Goal: Browse casually: Explore the website without a specific task or goal

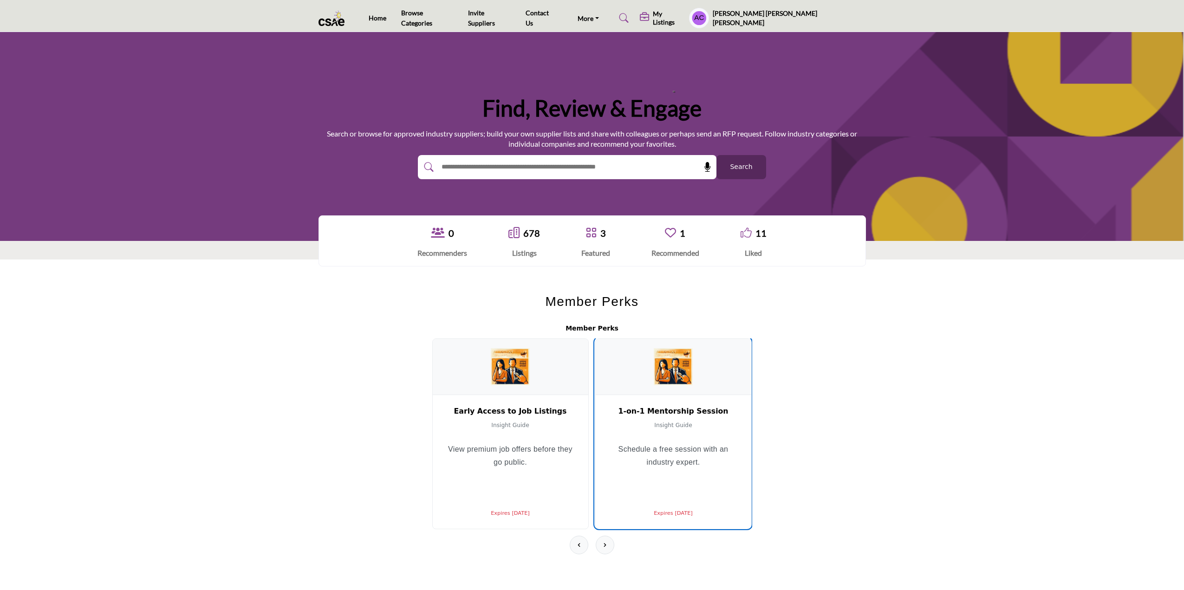
scroll to position [232, 0]
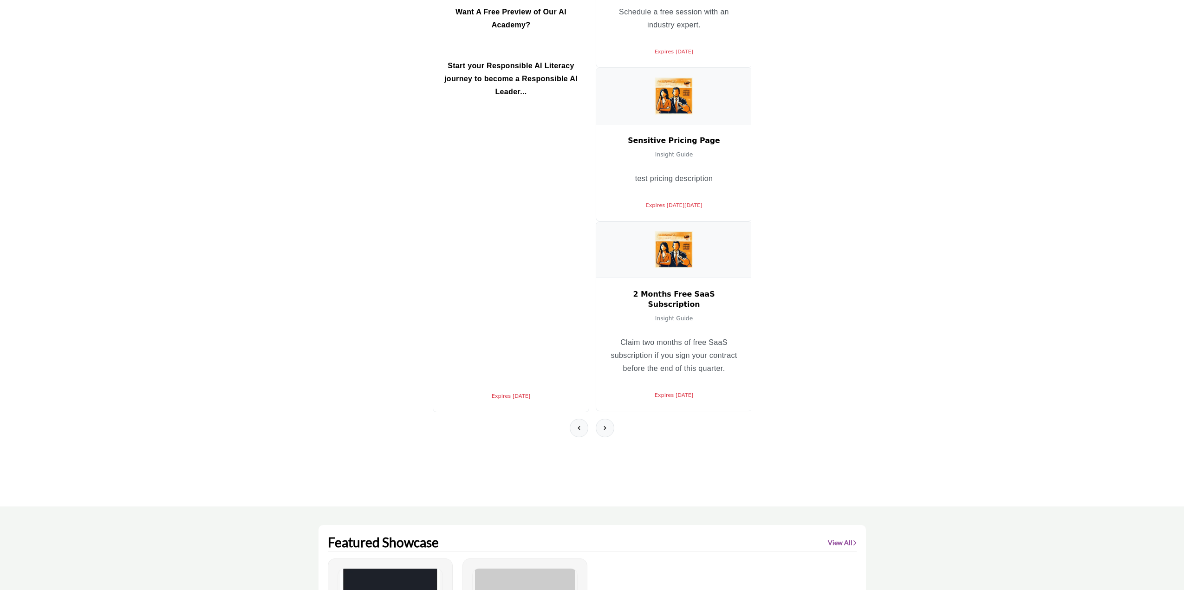
scroll to position [279, 0]
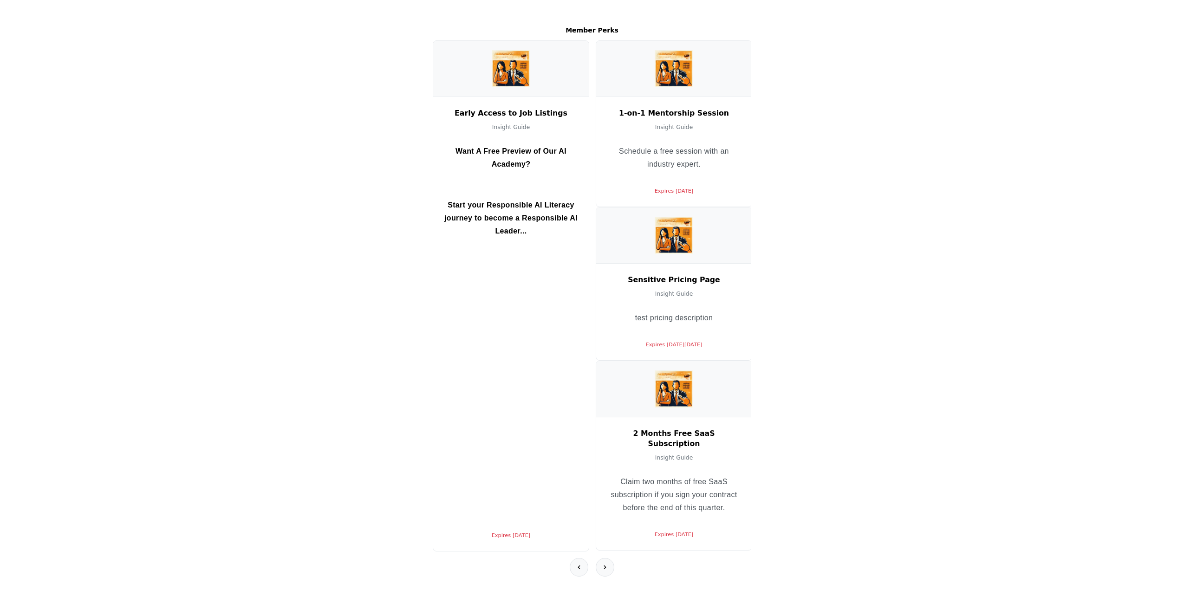
click at [1033, 174] on section "Member Perks Early Access to Job Listings Insight Guide Want A Free Preview of …" at bounding box center [592, 313] width 1184 height 665
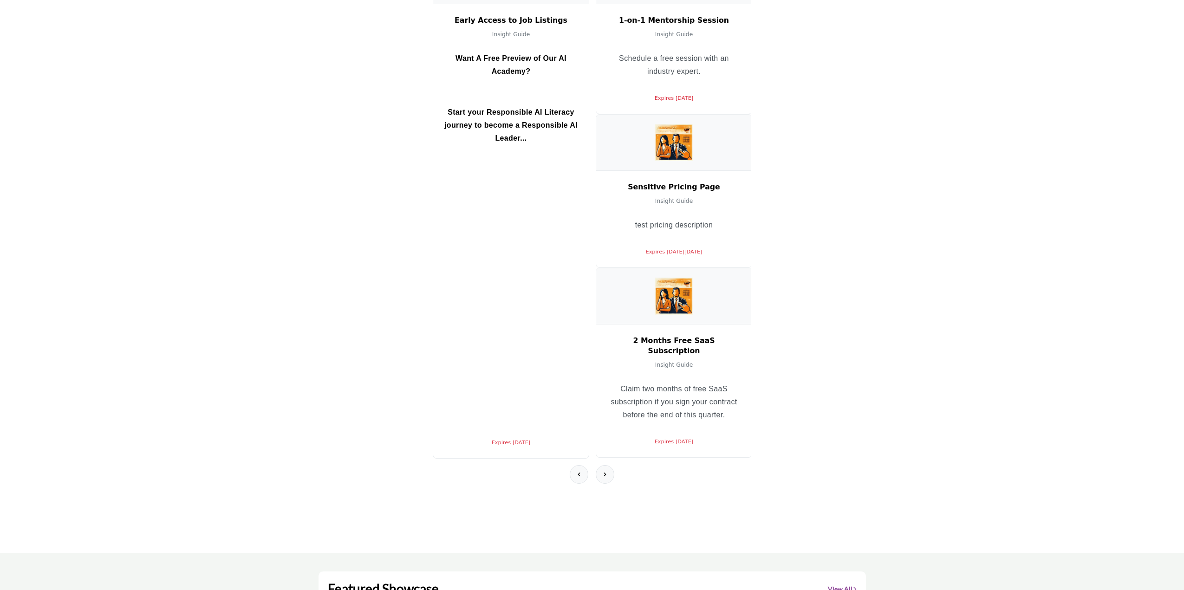
scroll to position [139, 0]
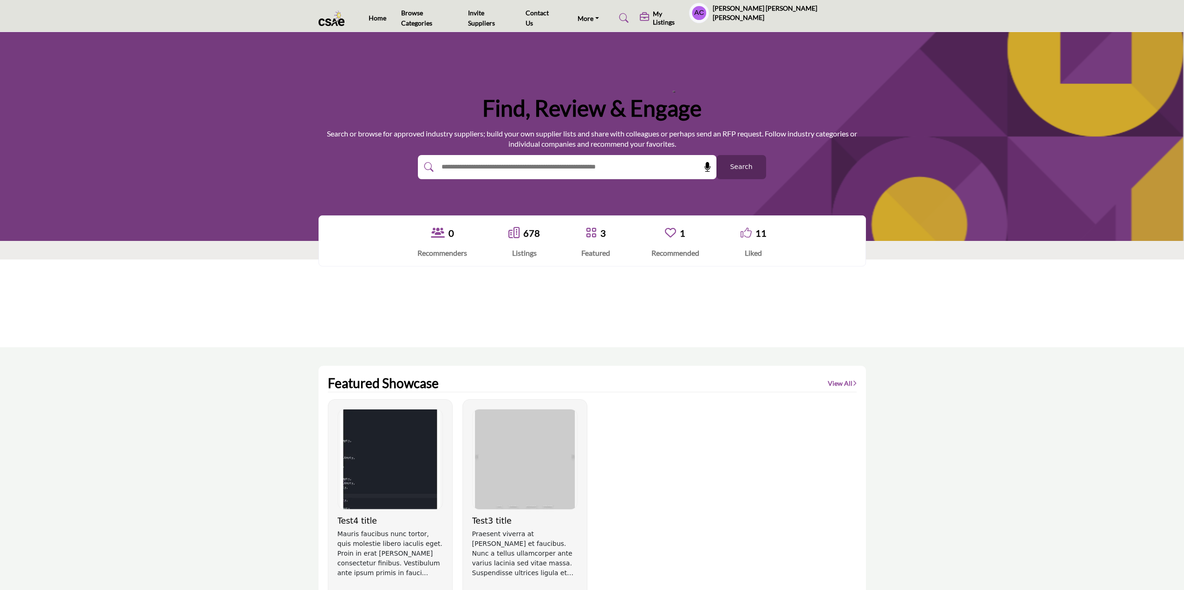
scroll to position [139, 0]
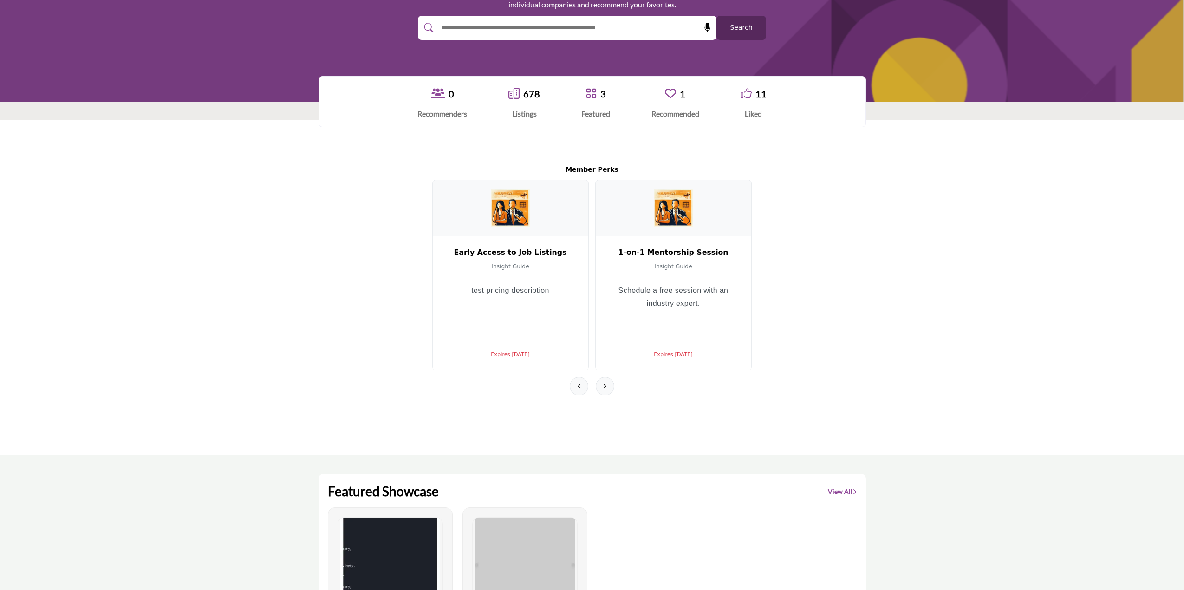
click at [299, 286] on section "Member Perks Early Access to Job Listings Insight Guide test pricing descriptio…" at bounding box center [592, 287] width 1184 height 335
click at [609, 377] on button at bounding box center [605, 386] width 19 height 19
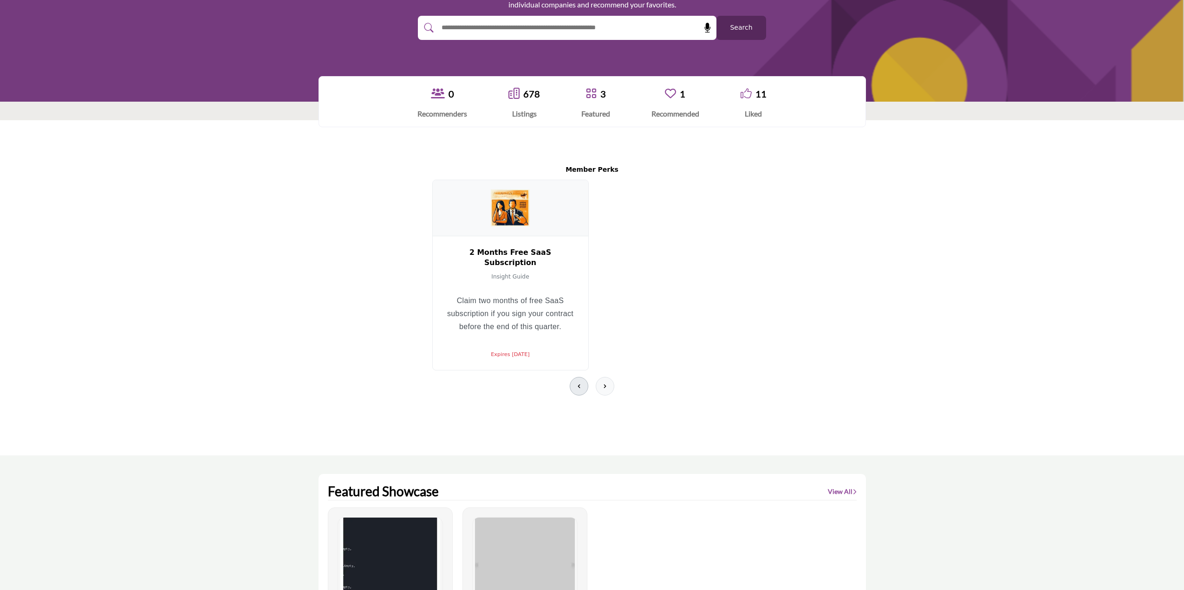
click at [575, 383] on icon at bounding box center [578, 386] width 7 height 7
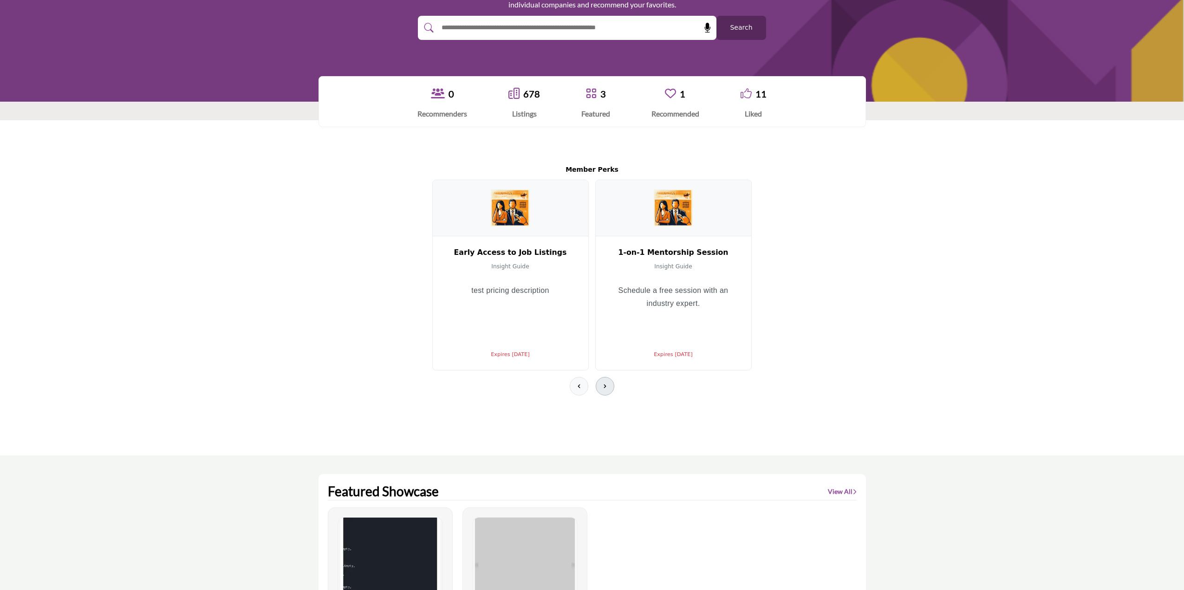
click at [600, 379] on button at bounding box center [605, 386] width 19 height 19
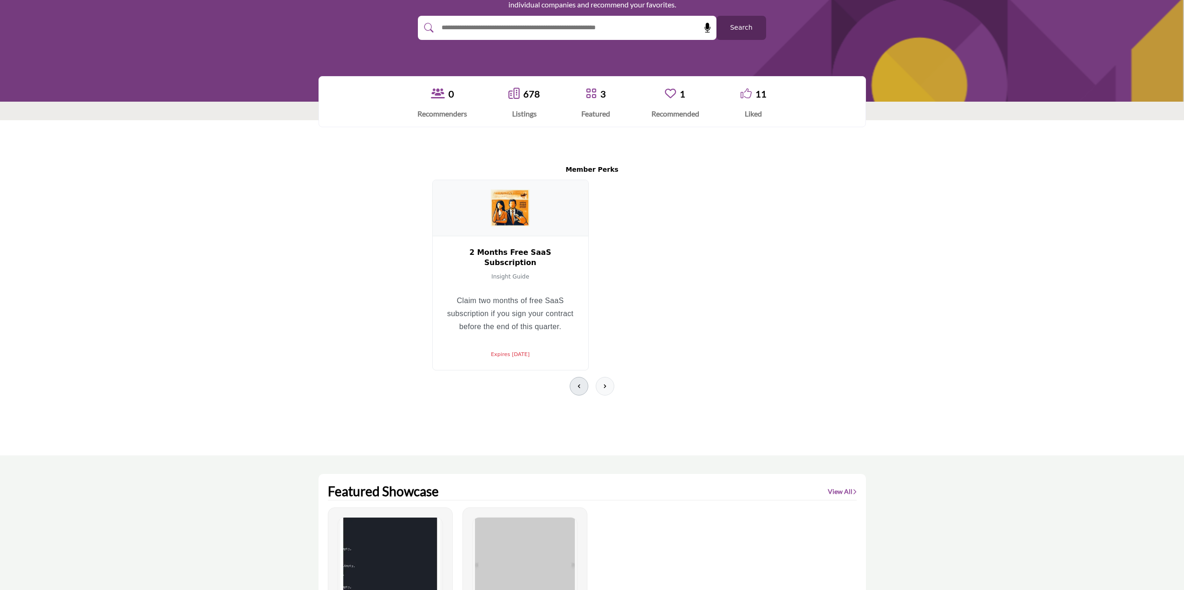
click at [583, 377] on button at bounding box center [579, 386] width 19 height 19
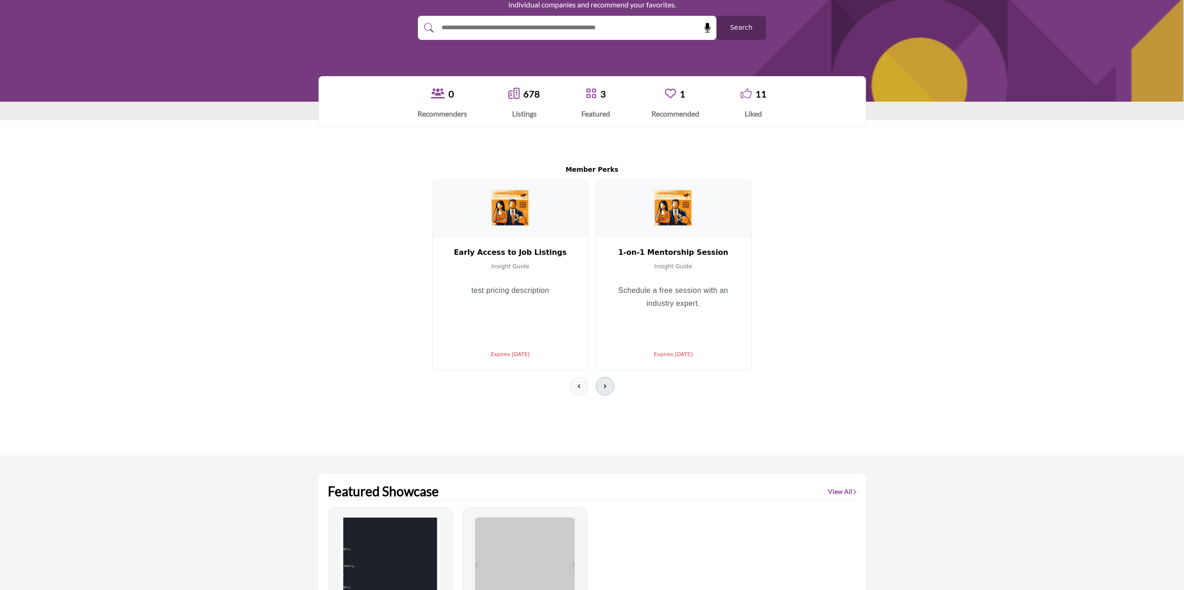
click at [605, 383] on icon at bounding box center [604, 386] width 7 height 7
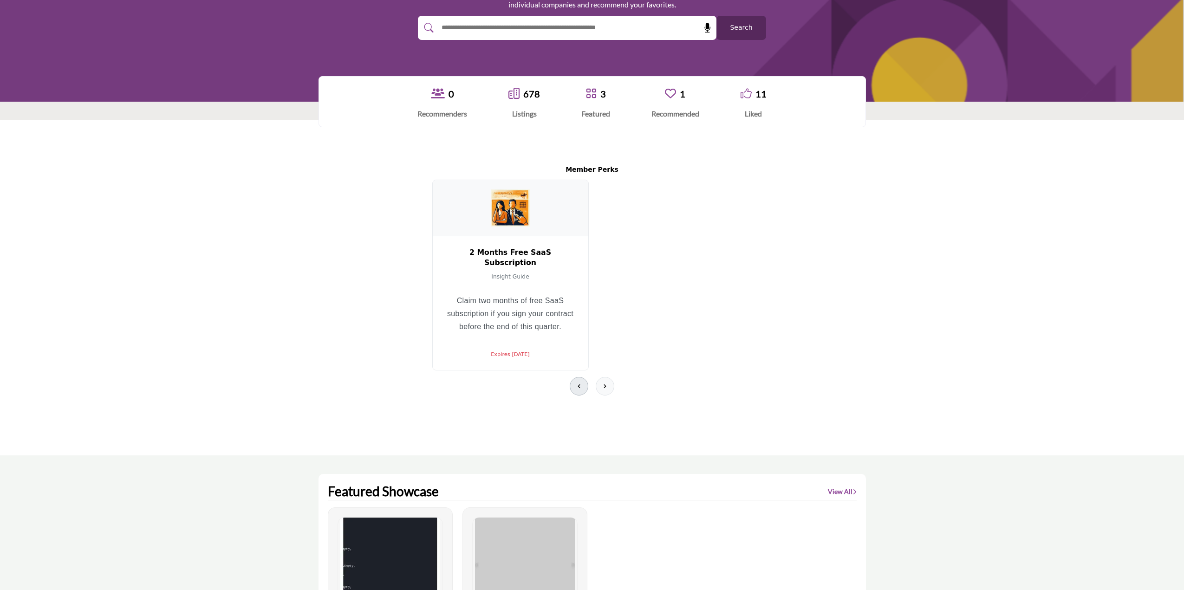
click at [572, 377] on button at bounding box center [579, 386] width 19 height 19
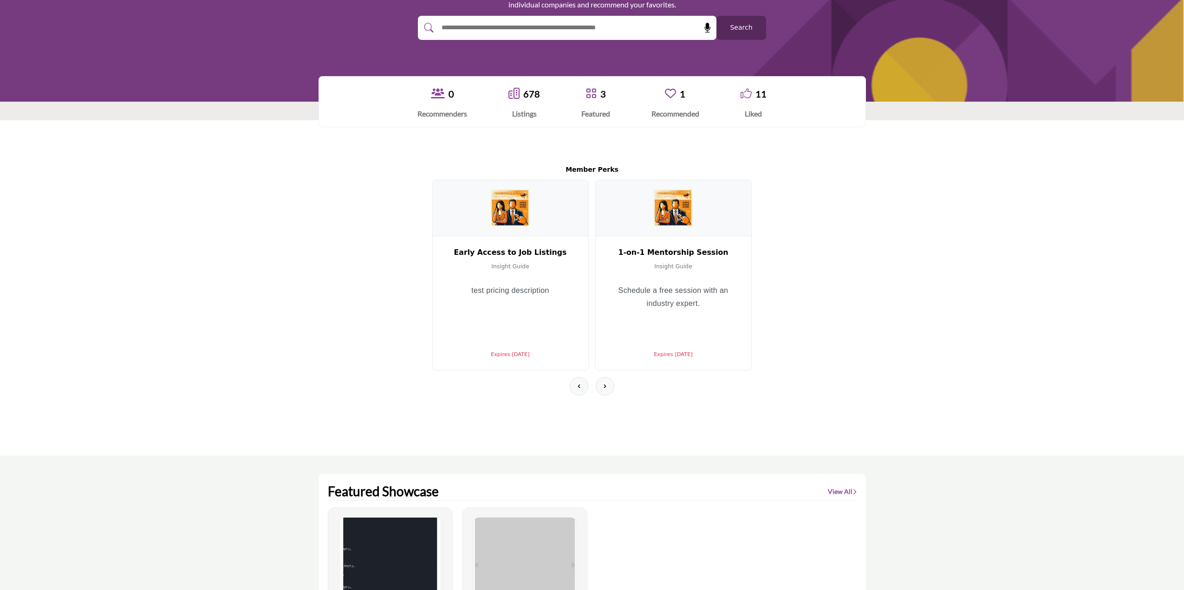
drag, startPoint x: 396, startPoint y: 259, endPoint x: 773, endPoint y: 300, distance: 379.7
click at [773, 300] on div "Member Perks Early Access to Job Listings Insight Guide test pricing descriptio…" at bounding box center [591, 288] width 371 height 298
click at [608, 383] on icon at bounding box center [604, 386] width 7 height 7
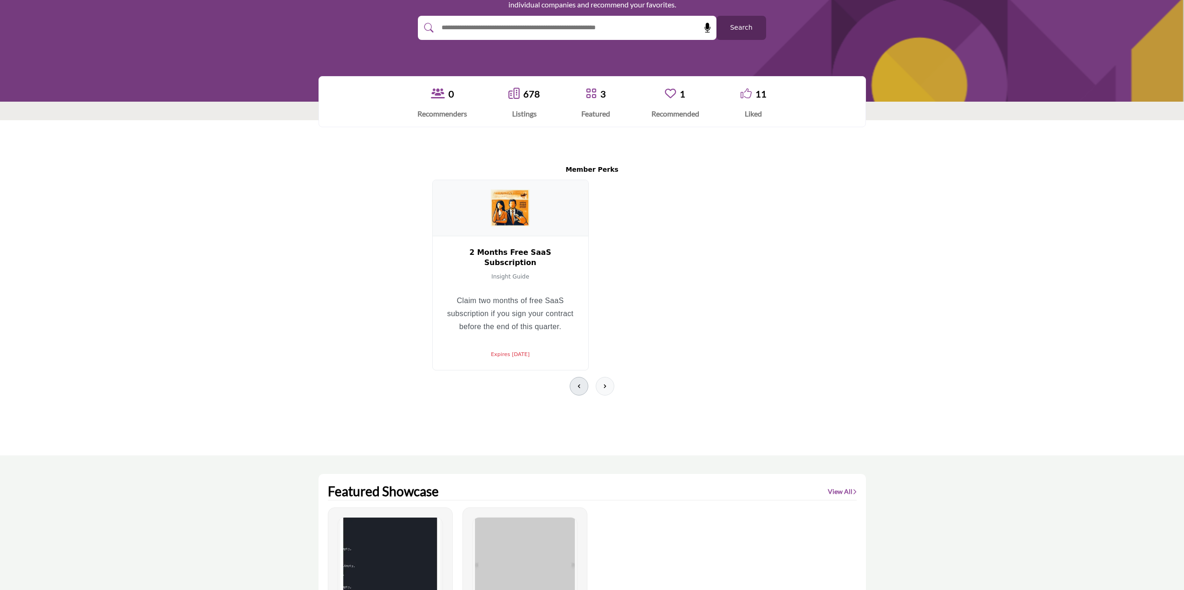
click at [578, 384] on icon at bounding box center [579, 386] width 2 height 4
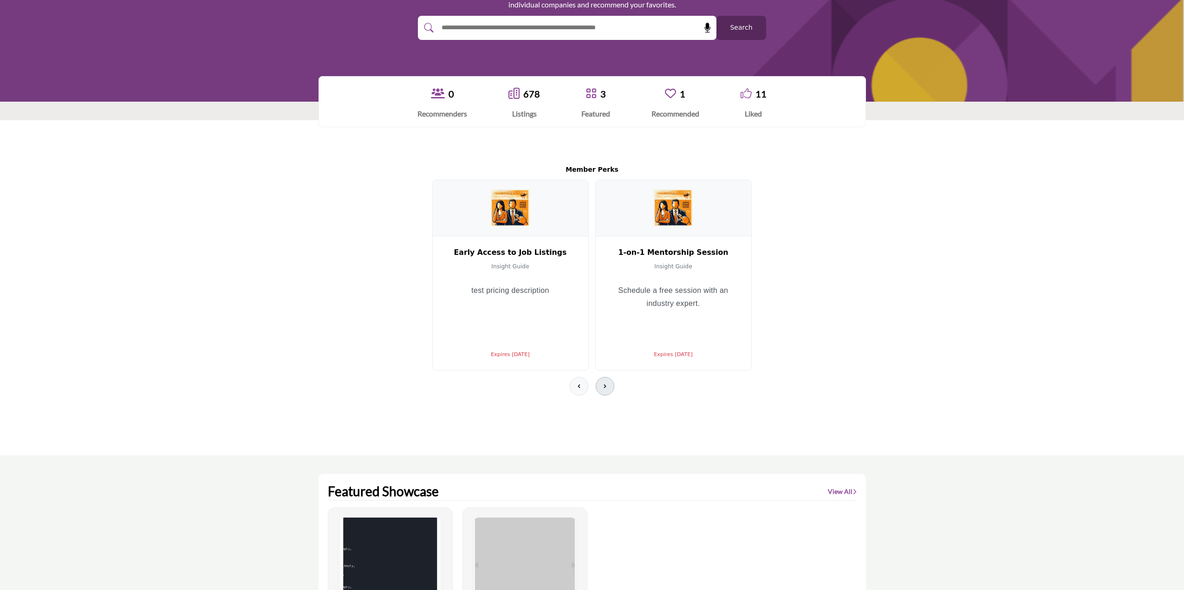
click at [605, 390] on icon at bounding box center [604, 386] width 7 height 7
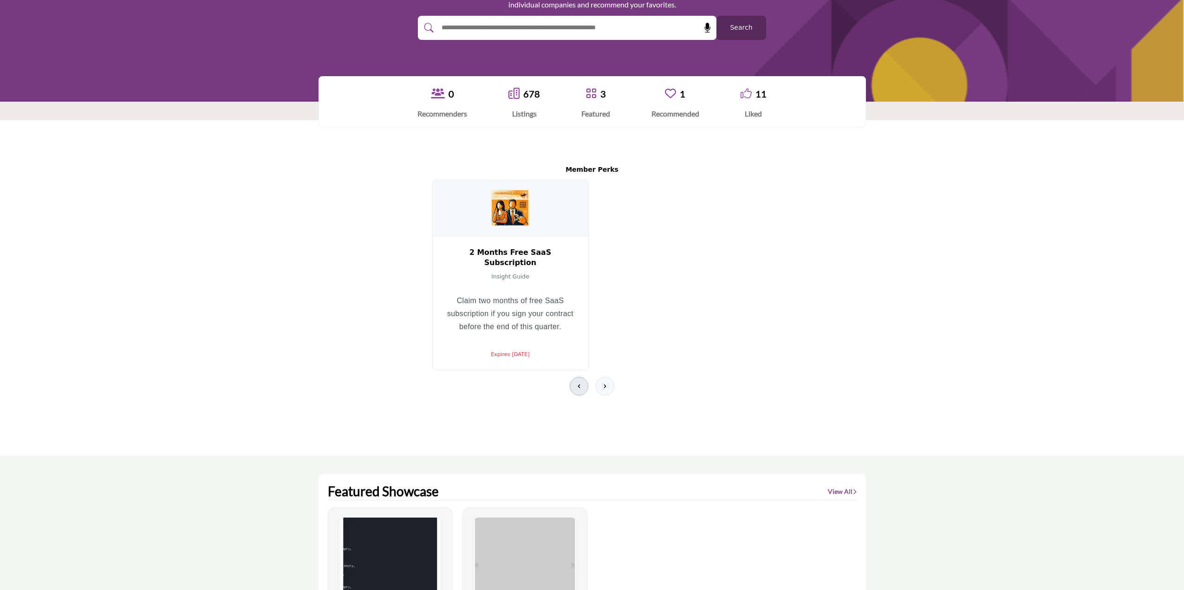
click at [581, 390] on icon at bounding box center [578, 386] width 7 height 7
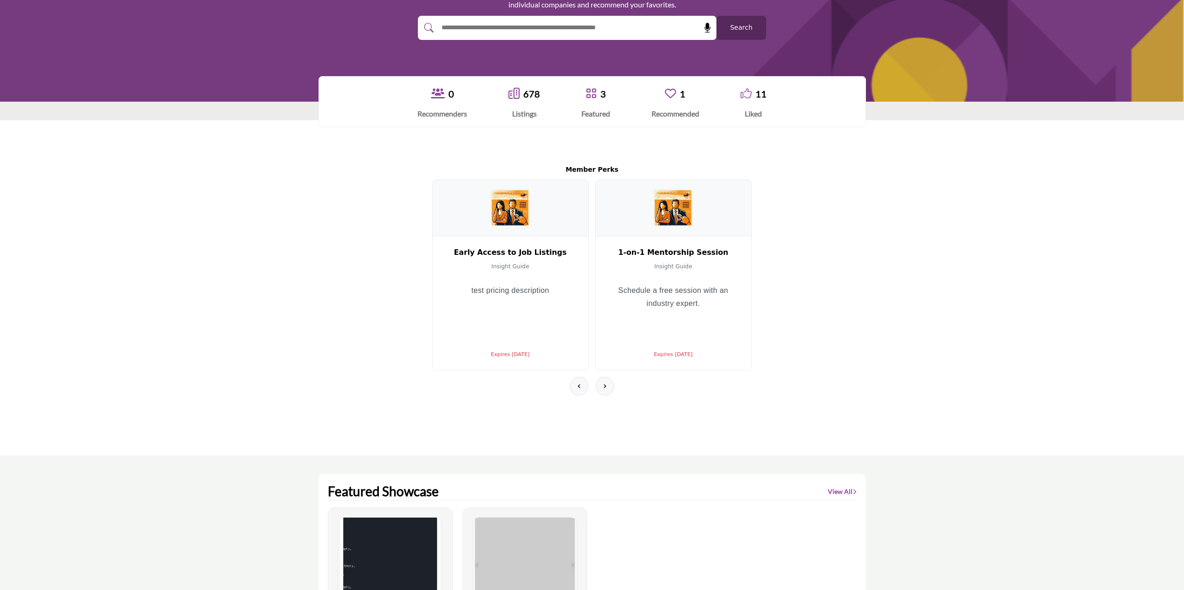
click at [212, 216] on section "Member Perks Early Access to Job Listings Insight Guide test pricing descriptio…" at bounding box center [592, 287] width 1184 height 335
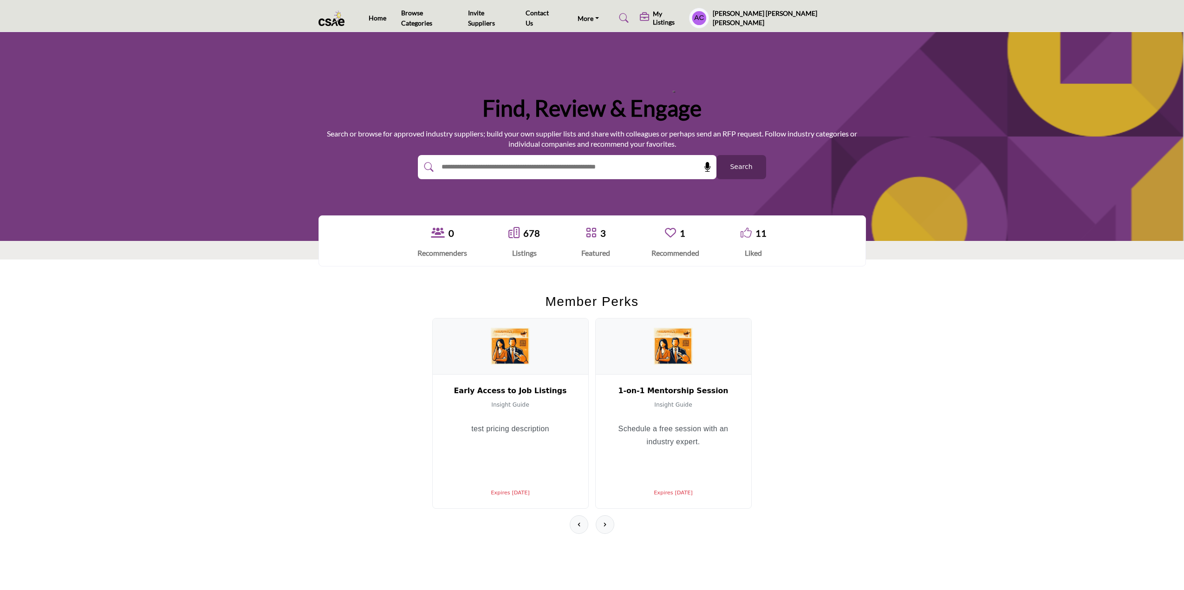
scroll to position [139, 0]
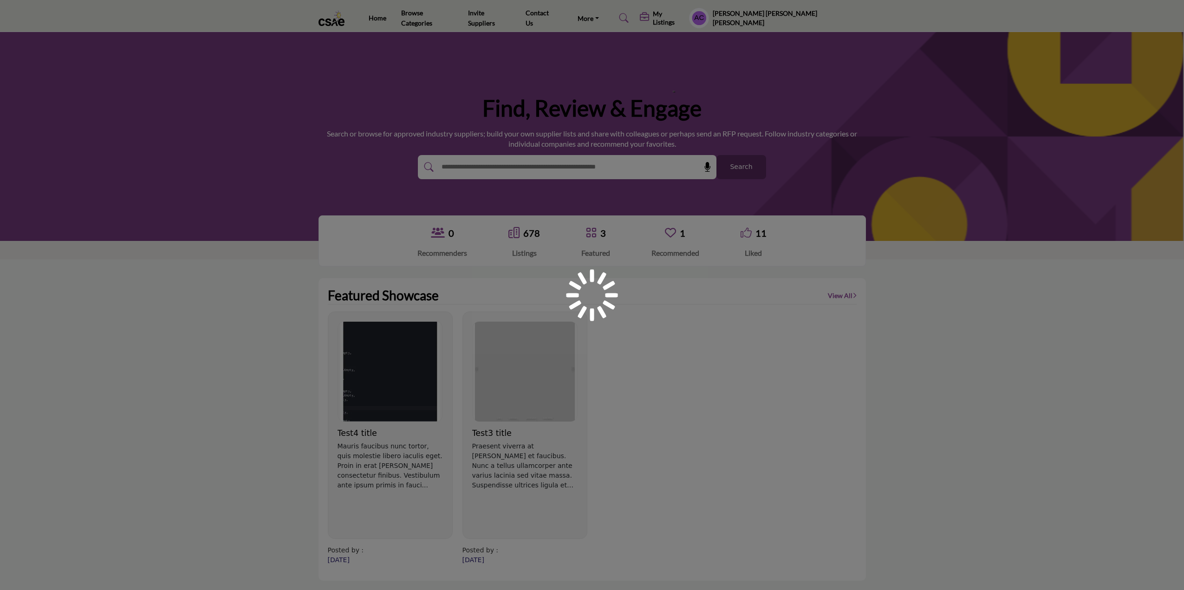
scroll to position [139, 0]
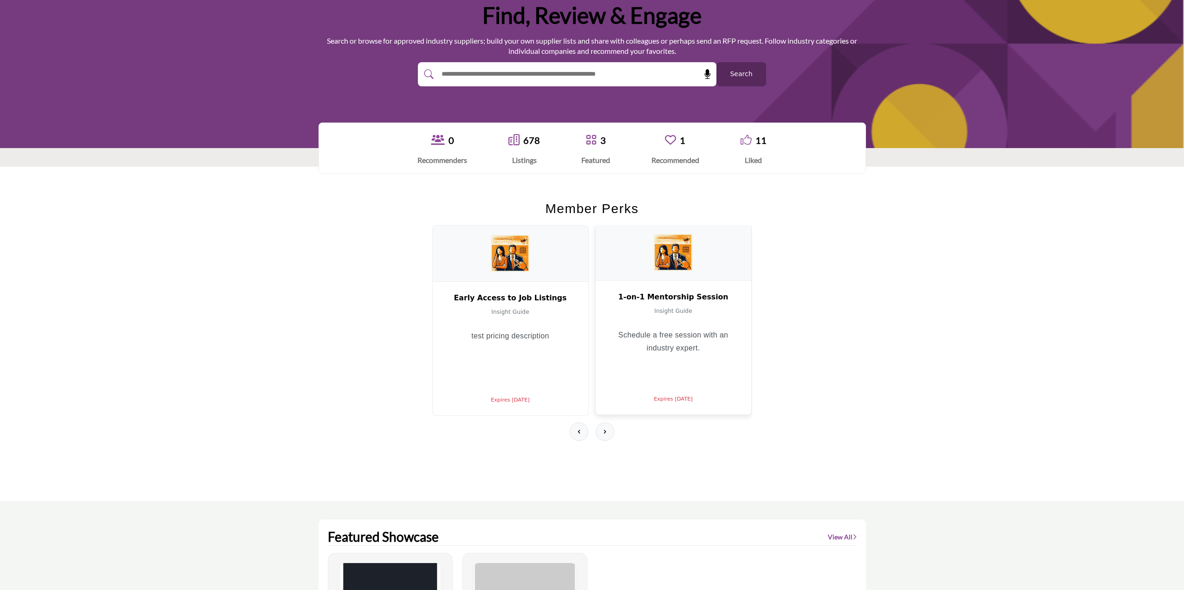
scroll to position [139, 0]
